Goal: Navigation & Orientation: Find specific page/section

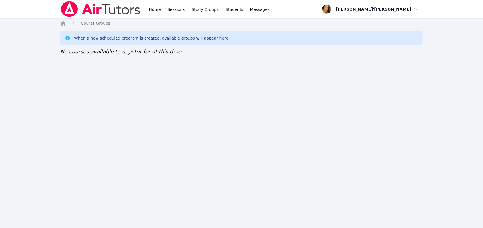
click at [449, 4] on nav "Home Sessions Study Groups Students Messages Open user menu [PERSON_NAME]'[PERS…" at bounding box center [241, 9] width 483 height 18
click at [449, 4] on nav "Home Sessions Study Groups Students Messages Open user menu Lee'Tayna Hostick O…" at bounding box center [241, 9] width 483 height 18
